Goal: Transaction & Acquisition: Register for event/course

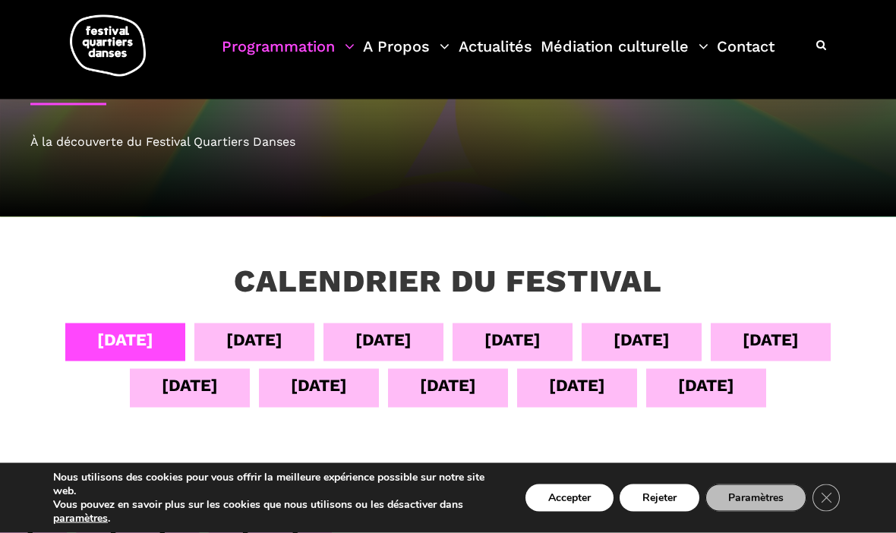
scroll to position [122, 0]
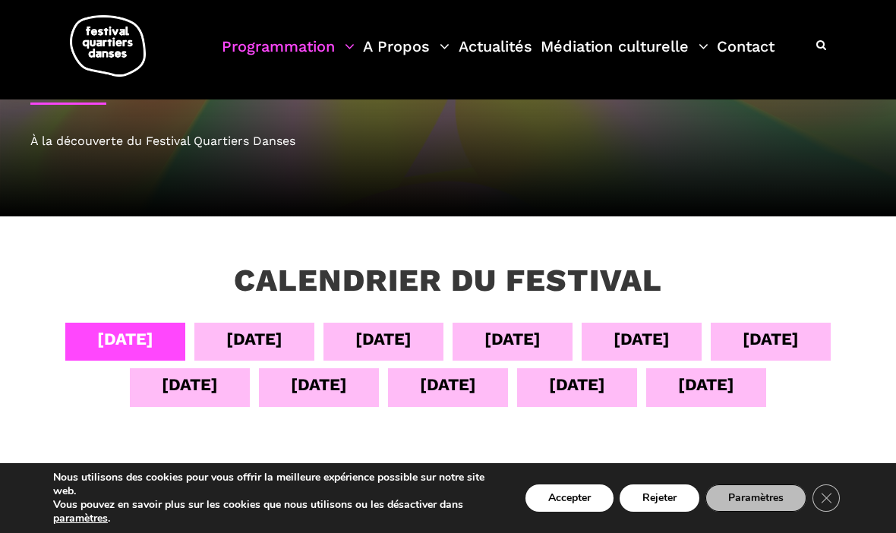
click at [387, 339] on div "06 sept" at bounding box center [384, 339] width 56 height 27
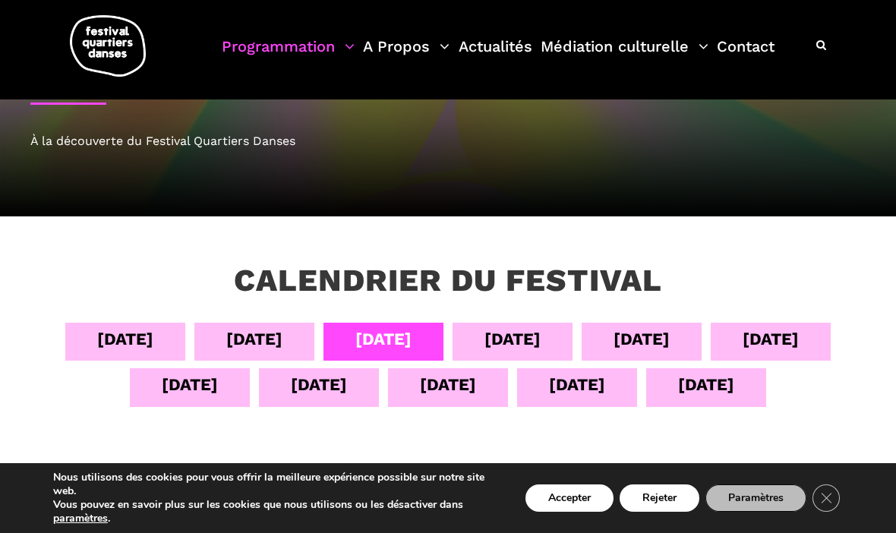
click at [567, 512] on button "Accepter" at bounding box center [570, 498] width 88 height 27
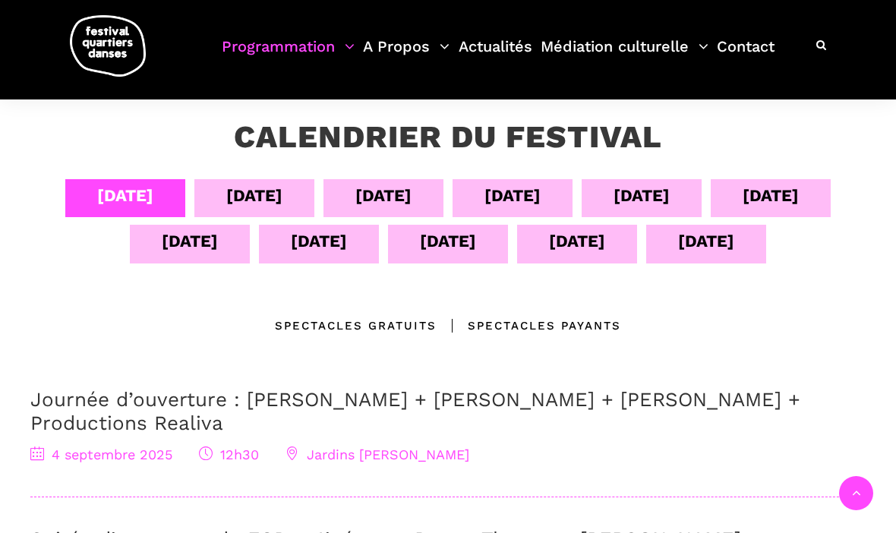
scroll to position [162, 0]
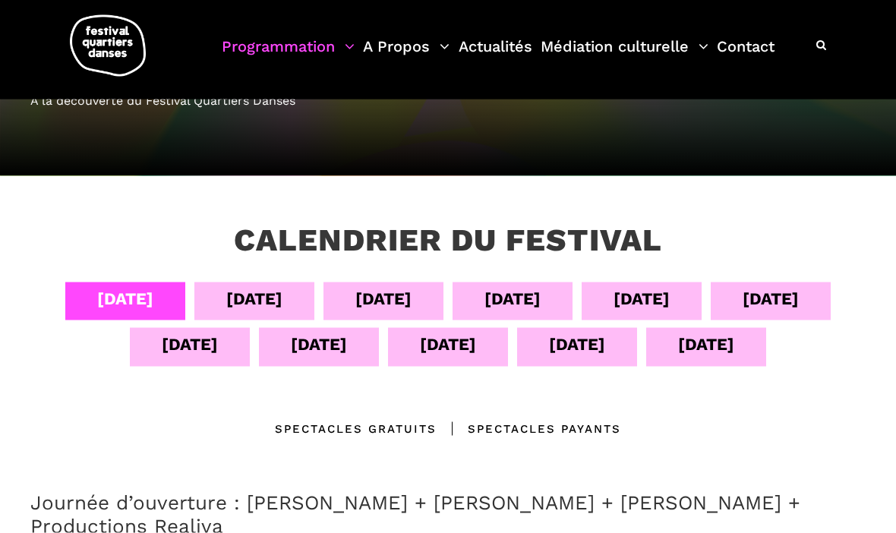
click at [402, 287] on div "[DATE]" at bounding box center [384, 299] width 56 height 27
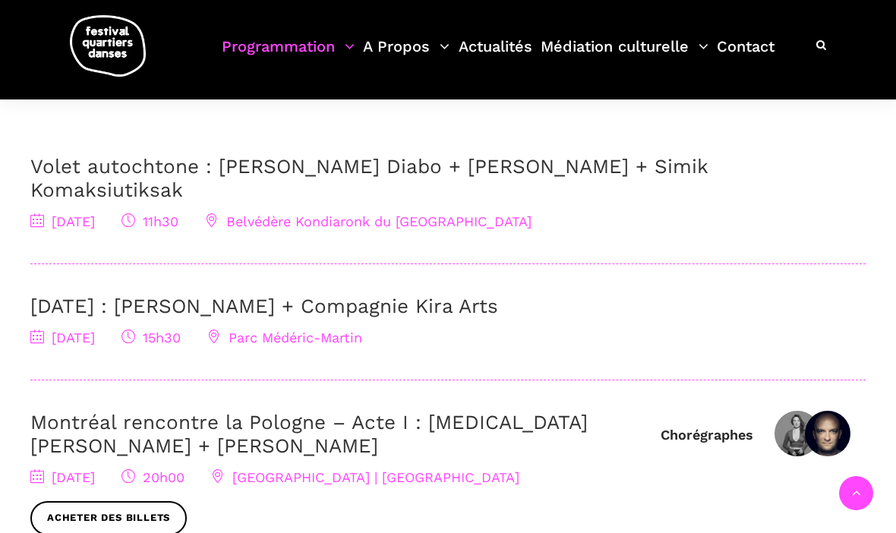
scroll to position [495, 0]
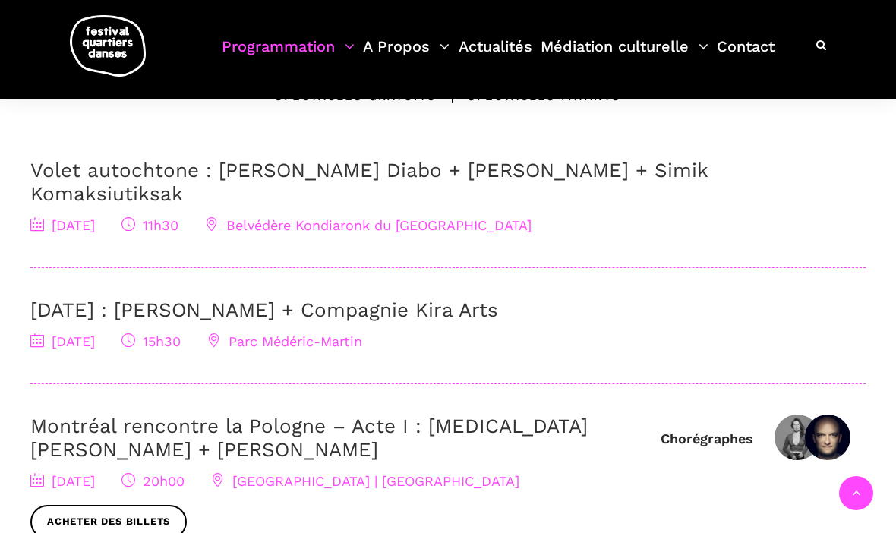
click at [443, 217] on span "Belvédère Kondiaronk du [GEOGRAPHIC_DATA]" at bounding box center [368, 225] width 327 height 16
click at [473, 217] on span "Belvédère Kondiaronk du [GEOGRAPHIC_DATA]" at bounding box center [368, 225] width 327 height 16
click at [512, 169] on link "Volet autochtone : [PERSON_NAME] Diabo + [PERSON_NAME] + Simik Komaksiutiksak" at bounding box center [369, 182] width 678 height 46
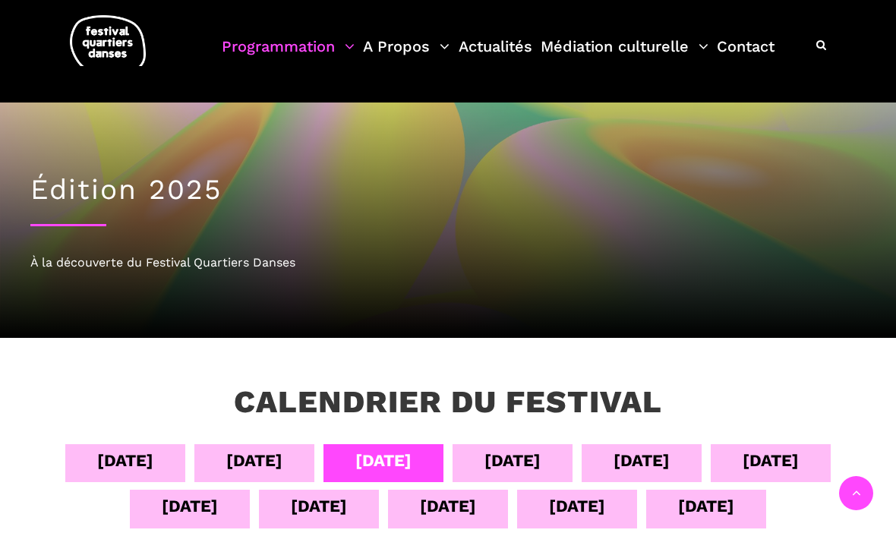
scroll to position [548, 0]
